Goal: Use online tool/utility

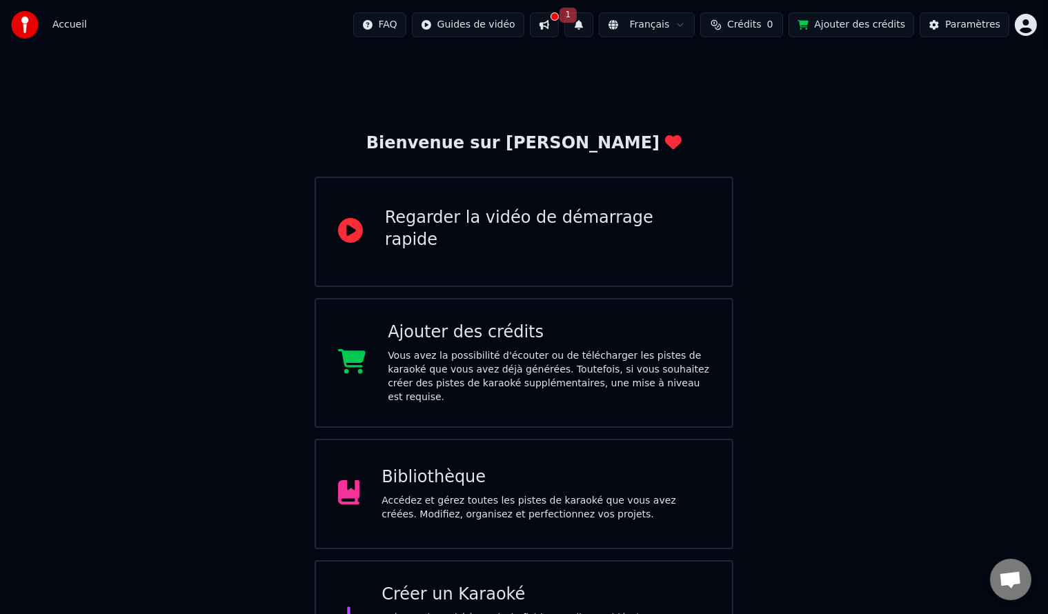
click at [559, 23] on button at bounding box center [544, 24] width 29 height 25
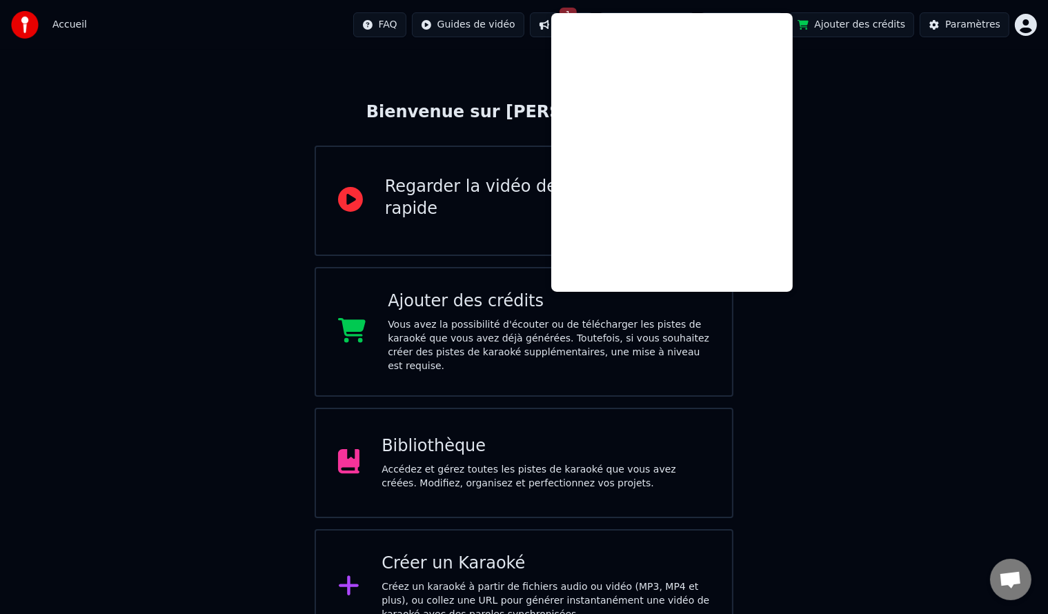
scroll to position [47, 0]
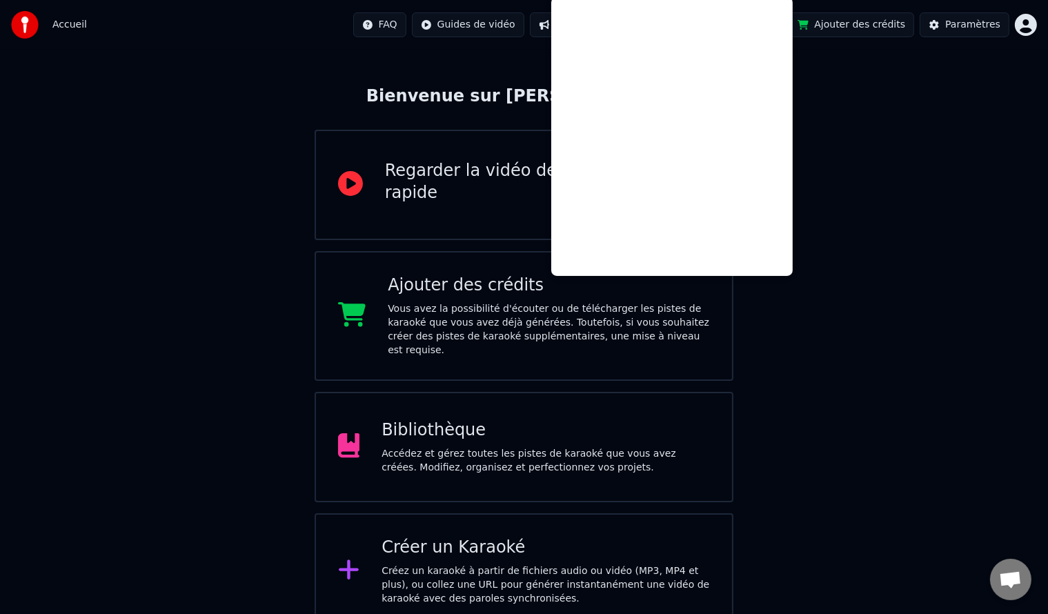
click at [952, 110] on div "Bienvenue sur Youka Regarder la vidéo de démarrage rapide Ajouter des crédits V…" at bounding box center [524, 316] width 1048 height 627
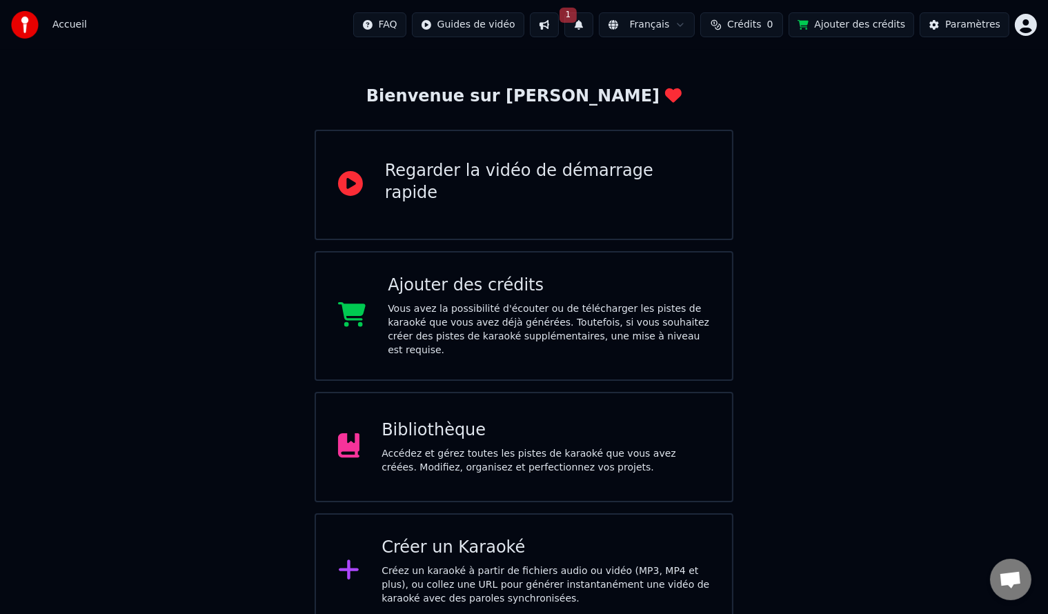
click at [509, 547] on div "Créer un Karaoké Créez un karaoké à partir de fichiers audio ou vidéo (MP3, MP4…" at bounding box center [546, 571] width 328 height 69
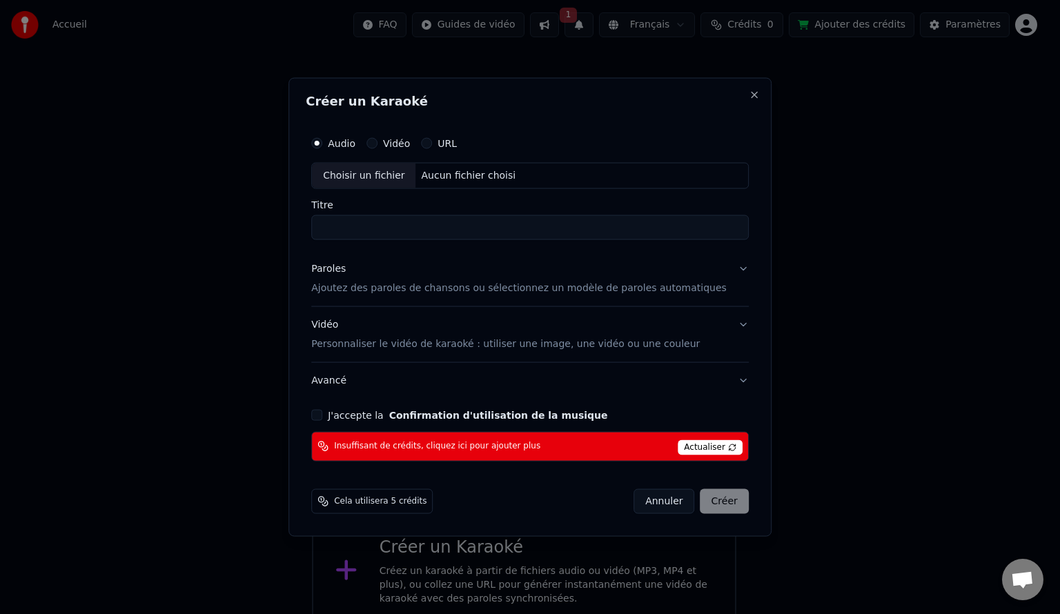
click at [322, 417] on button "J'accepte la Confirmation d'utilisation de la musique" at bounding box center [316, 414] width 11 height 11
click at [643, 497] on button "Annuler" at bounding box center [663, 501] width 61 height 25
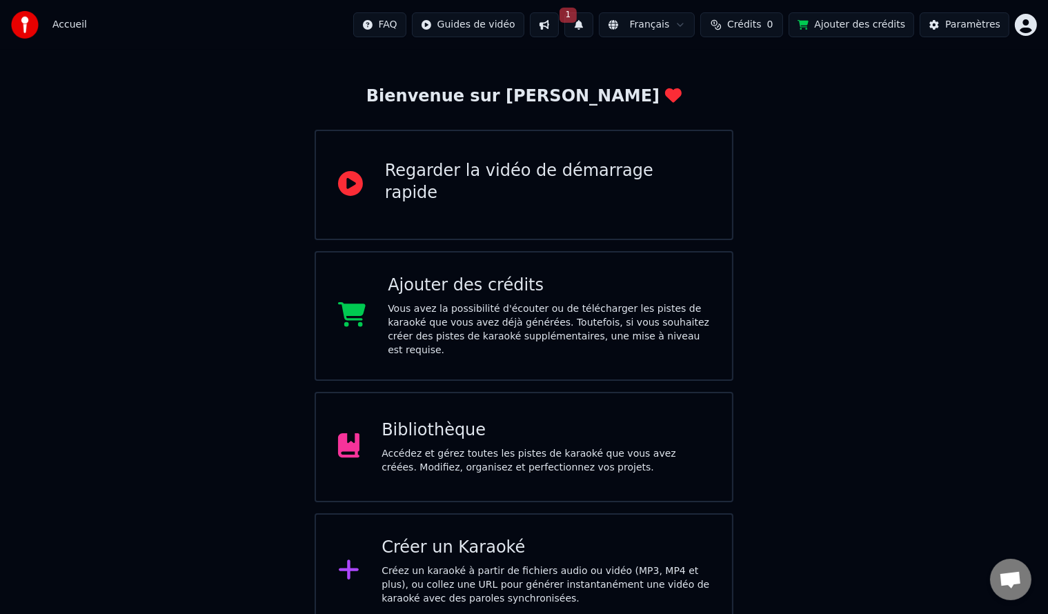
click at [1040, 1] on div "Accueil FAQ Guides de vidéo 1 Français Crédits 0 Ajouter des crédits Paramètres" at bounding box center [524, 25] width 1048 height 50
